Goal: Navigation & Orientation: Find specific page/section

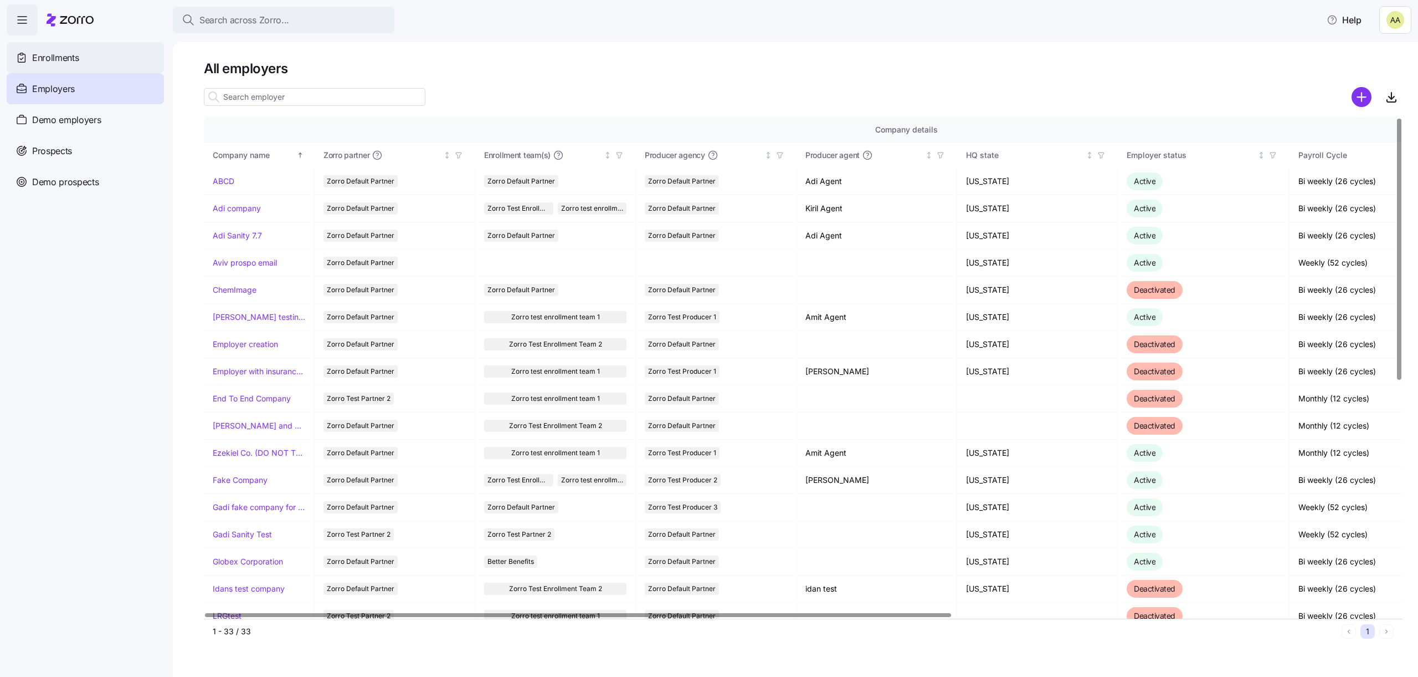
click at [57, 51] on span "Enrollments" at bounding box center [55, 58] width 47 height 14
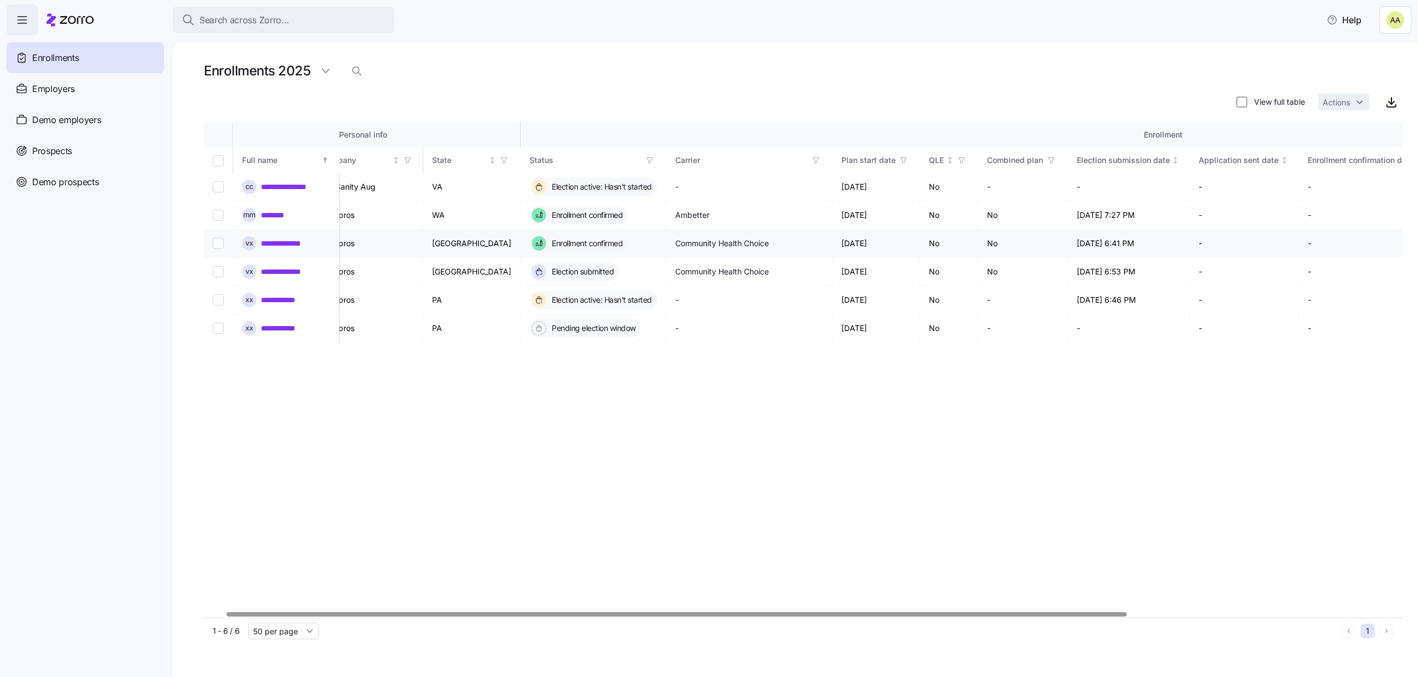
scroll to position [0, 32]
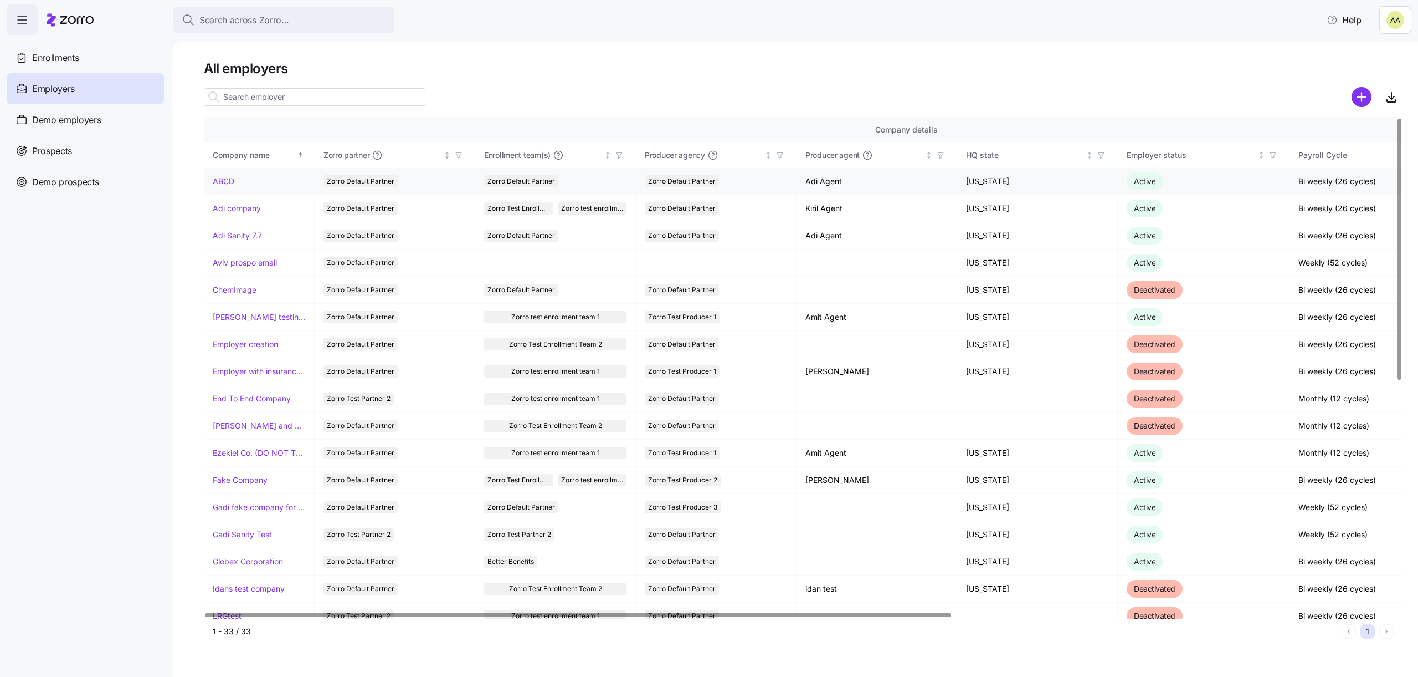
click at [224, 181] on link "ABCD" at bounding box center [224, 181] width 22 height 11
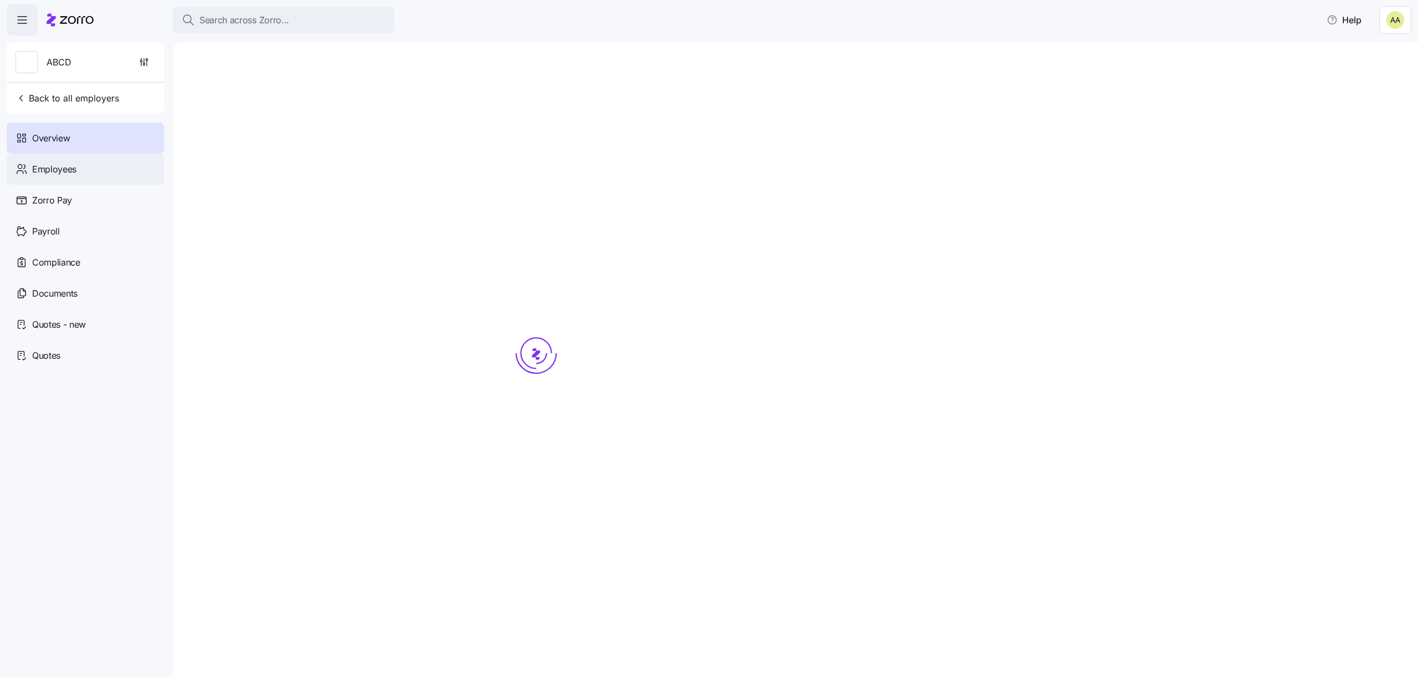
click at [80, 160] on div "Employees" at bounding box center [85, 168] width 157 height 31
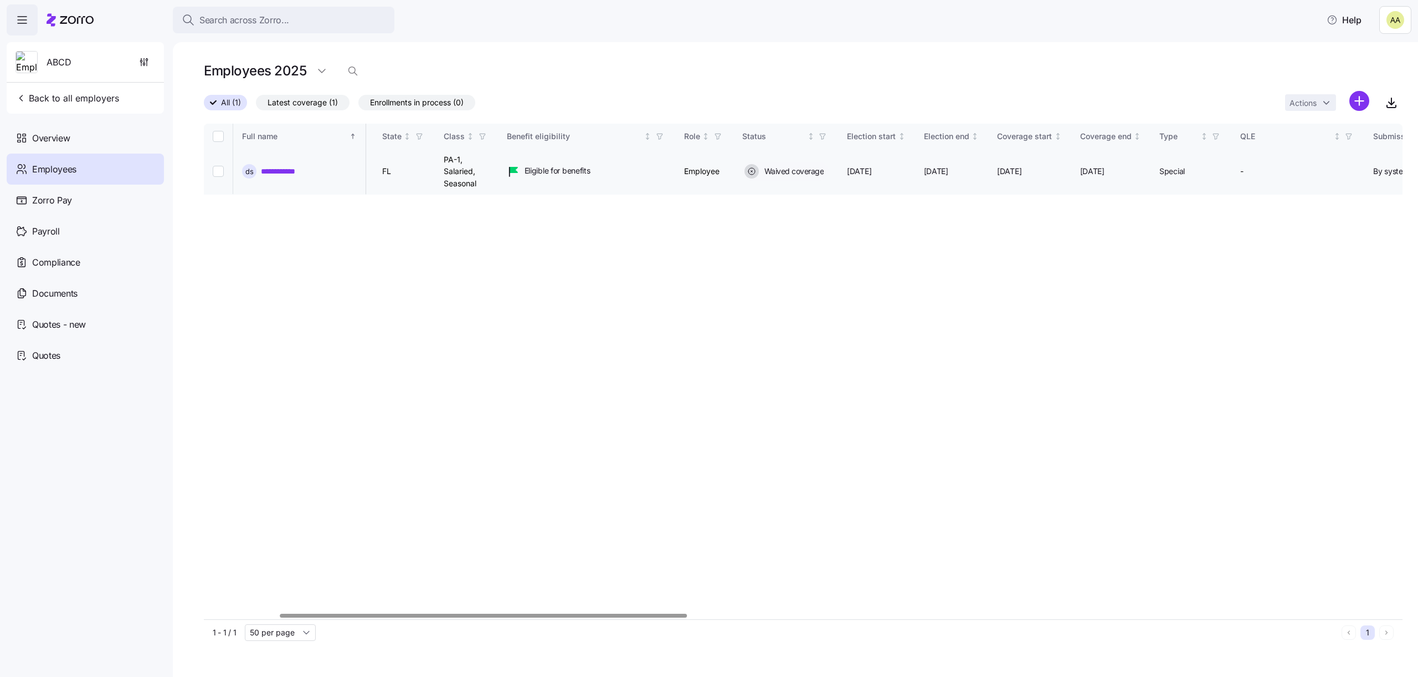
scroll to position [0, 221]
